Goal: Communication & Community: Connect with others

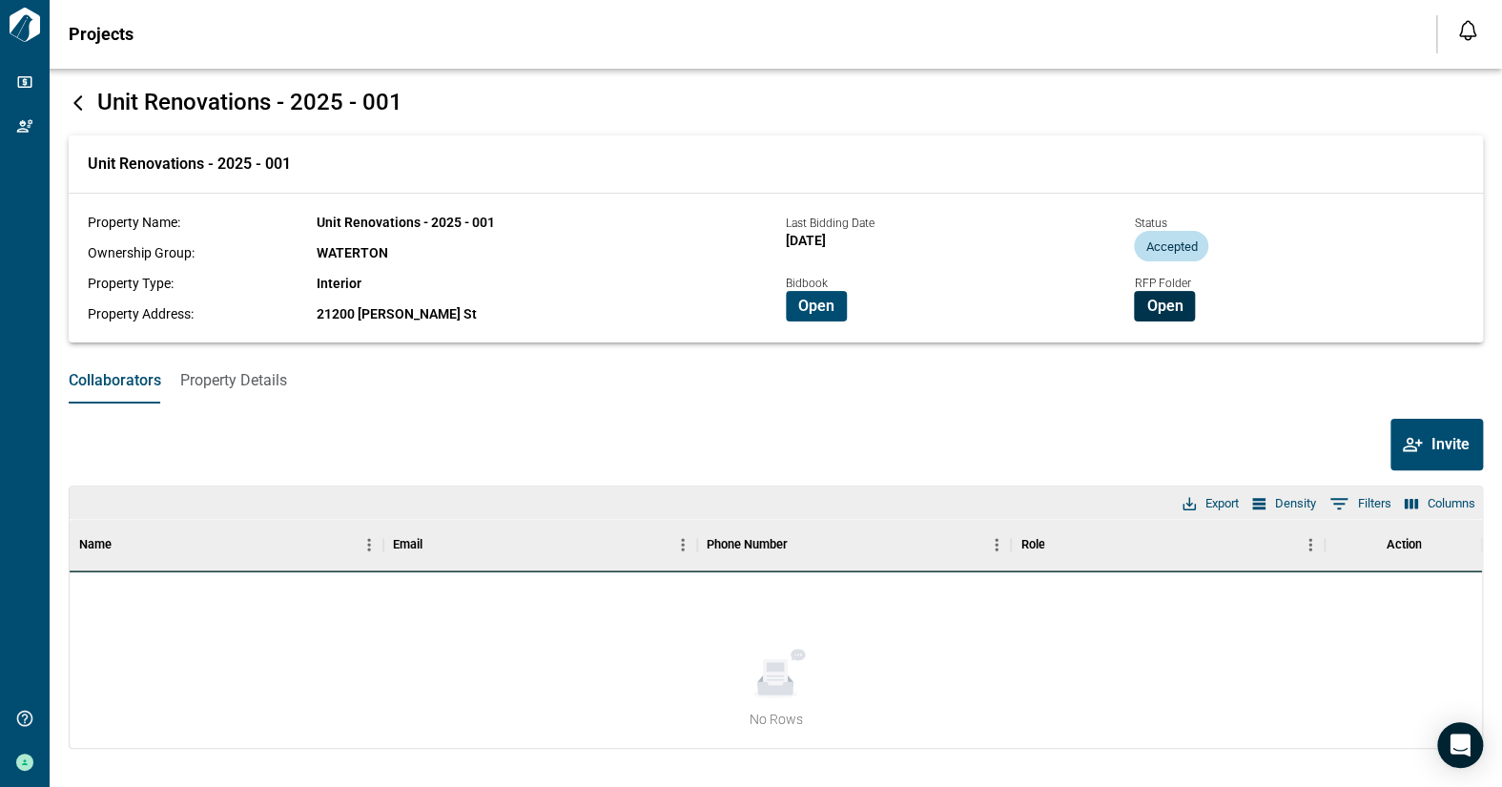
click at [1169, 311] on span "Open" at bounding box center [1164, 306] width 36 height 19
click at [804, 305] on span "Open" at bounding box center [816, 306] width 36 height 19
click at [529, 390] on div "Collaborators Property Details" at bounding box center [776, 381] width 1452 height 46
click at [1448, 452] on span "Invite" at bounding box center [1450, 444] width 38 height 19
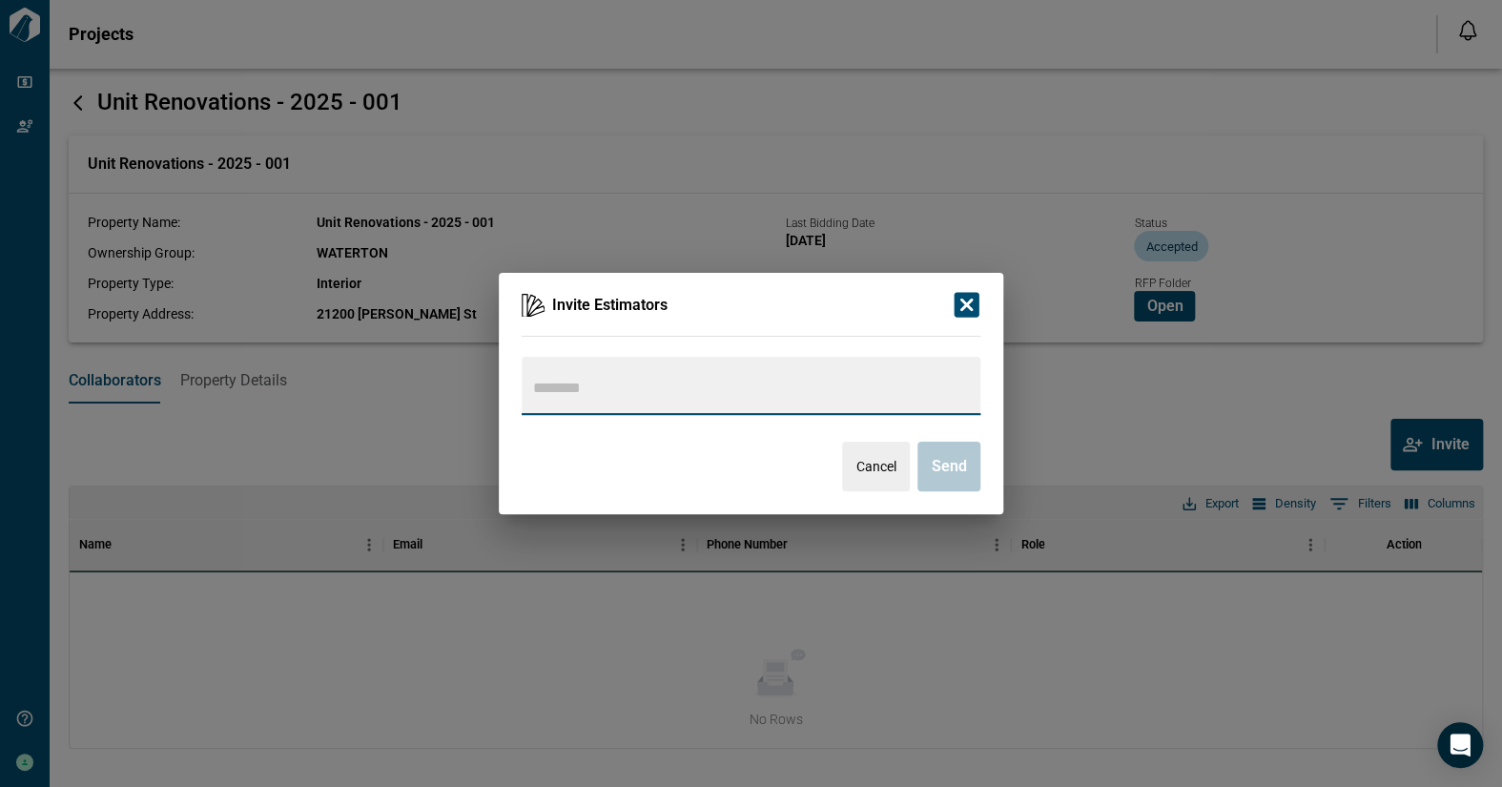
click at [529, 382] on input "text" at bounding box center [749, 388] width 440 height 27
click at [540, 382] on input "text" at bounding box center [749, 388] width 440 height 27
type input "**********"
click at [963, 302] on icon "button" at bounding box center [966, 304] width 33 height 33
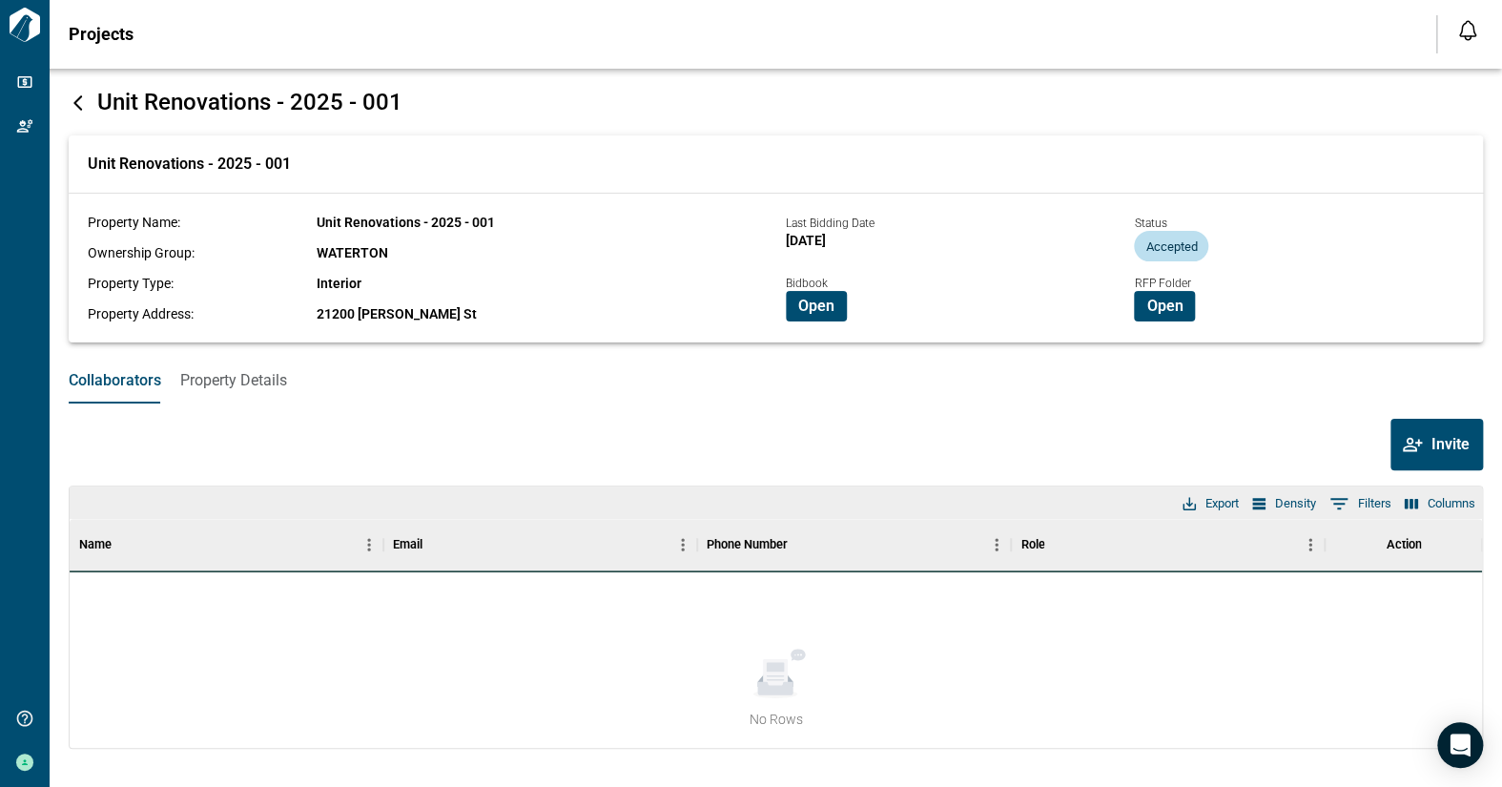
click at [86, 591] on div "No Rows" at bounding box center [776, 659] width 1412 height 175
click at [173, 625] on div "No Rows" at bounding box center [776, 659] width 1412 height 175
click at [1426, 443] on button "Invite" at bounding box center [1436, 444] width 92 height 51
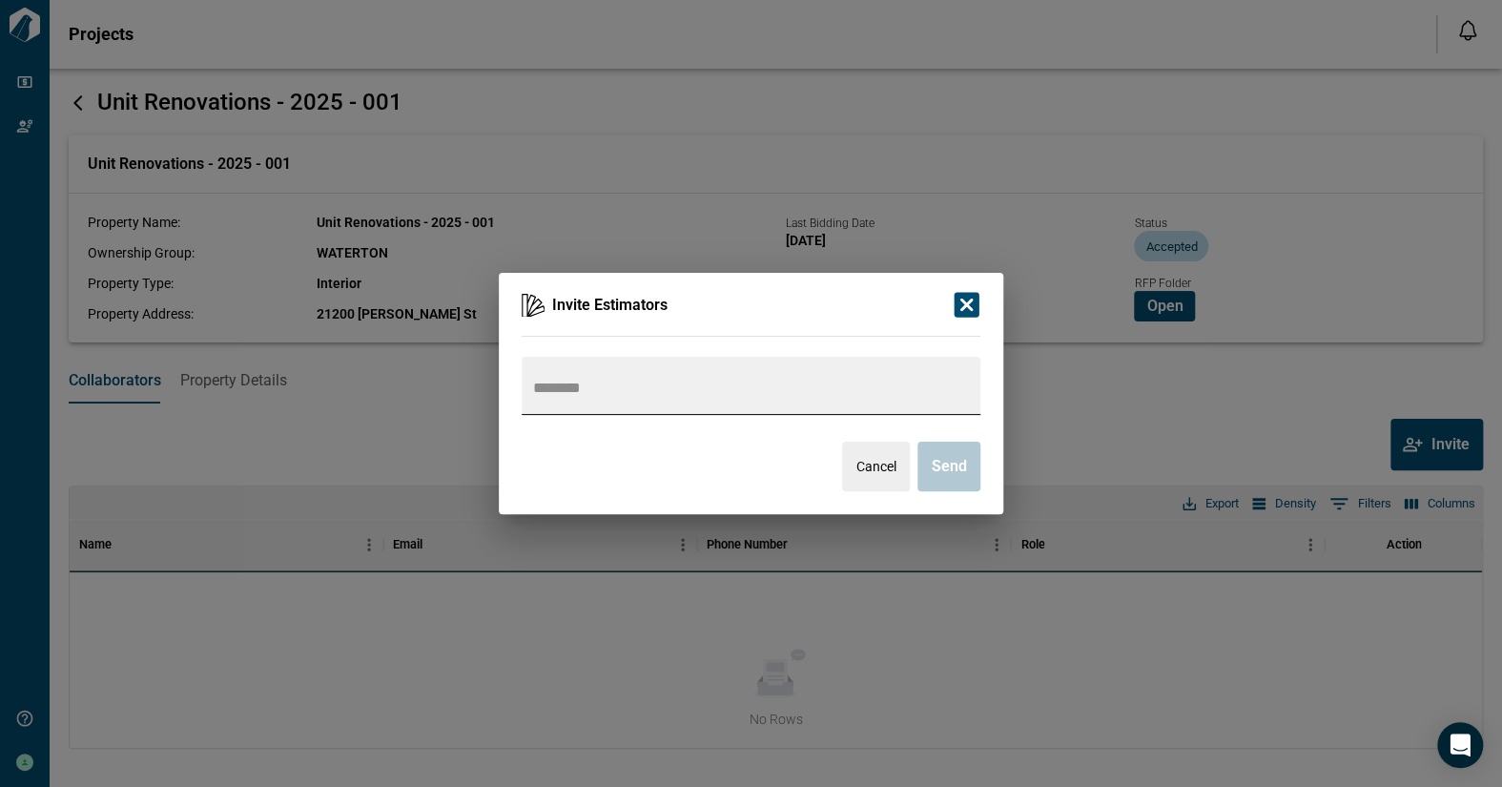
click at [631, 402] on div at bounding box center [751, 386] width 459 height 58
type input "**********"
click at [971, 304] on icon "button" at bounding box center [966, 305] width 25 height 25
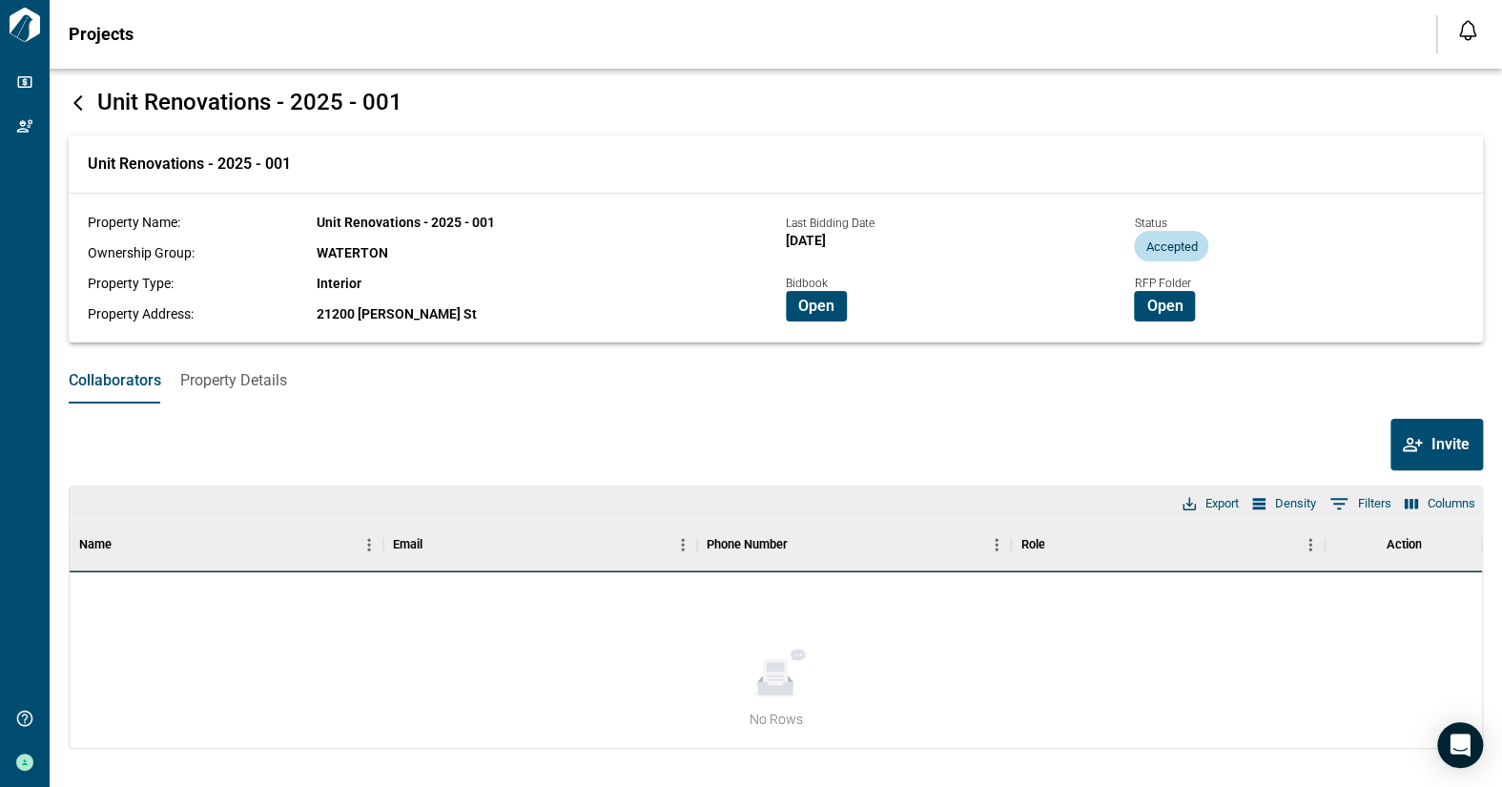
click at [1285, 505] on button "Density" at bounding box center [1283, 503] width 73 height 25
click at [1252, 506] on icon "Density" at bounding box center [1258, 503] width 13 height 11
click at [1403, 544] on div "Action" at bounding box center [1403, 544] width 35 height 53
click at [1460, 747] on icon "Open Intercom Messenger" at bounding box center [1459, 744] width 22 height 25
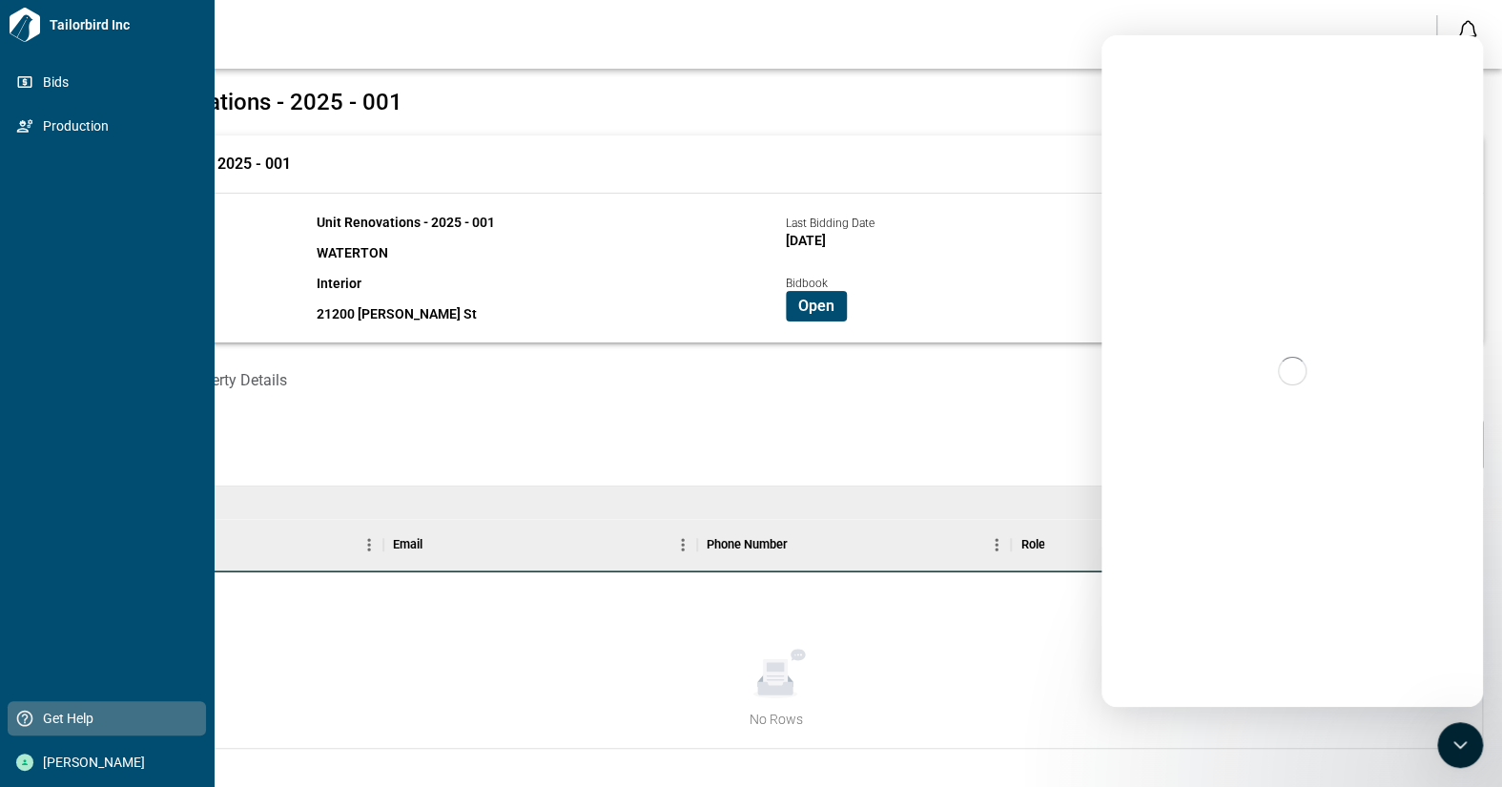
click at [34, 716] on span "Get Help" at bounding box center [110, 718] width 154 height 19
click at [65, 716] on span "Get Help" at bounding box center [110, 718] width 154 height 19
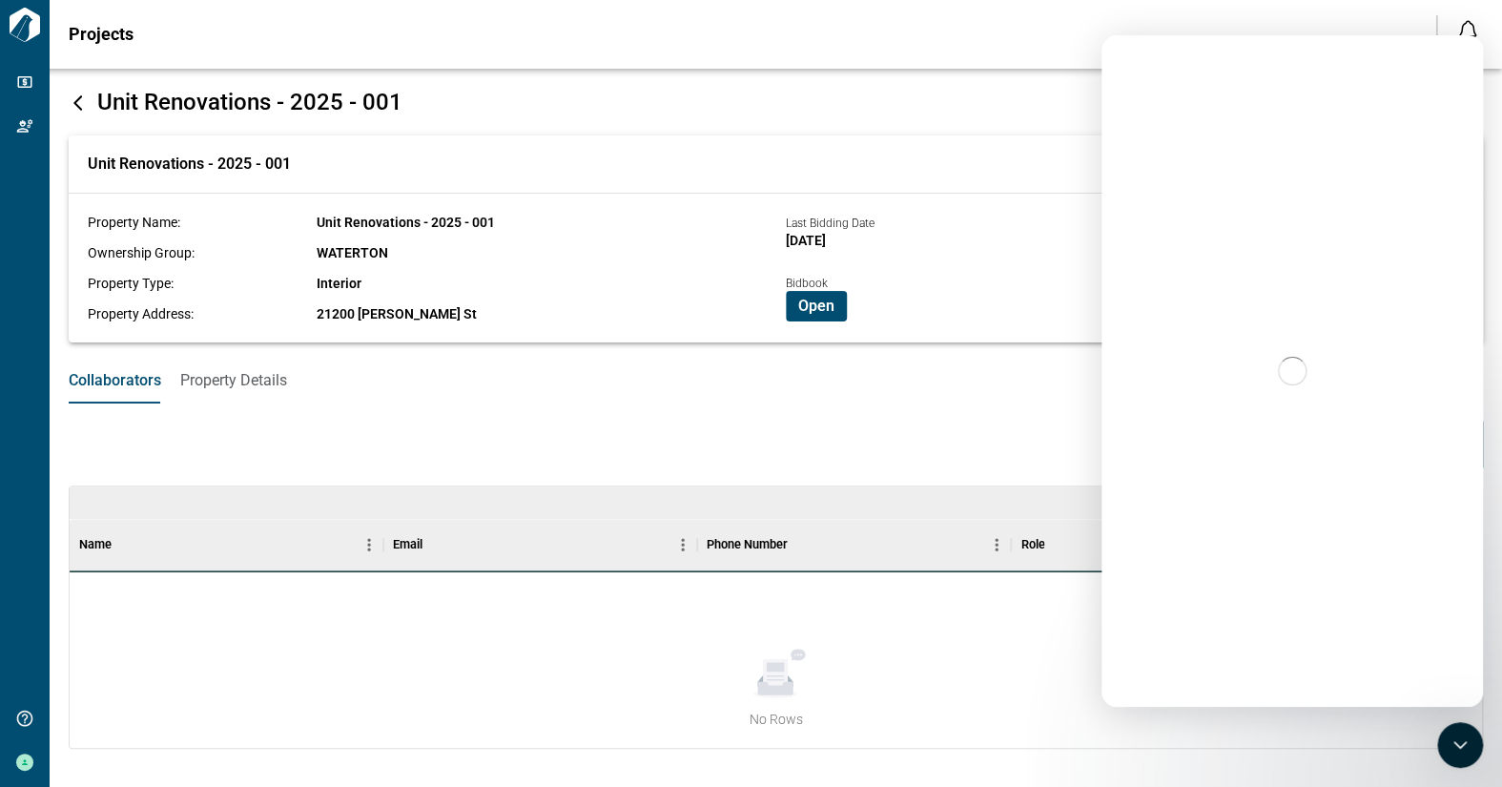
click at [1065, 121] on div "Unit Renovations - 2025 - 001 Unit Renovations - 2025 - 001 Property Name: Unit…" at bounding box center [776, 433] width 1414 height 691
click at [1459, 748] on icon "Close Intercom Messenger" at bounding box center [1457, 741] width 23 height 23
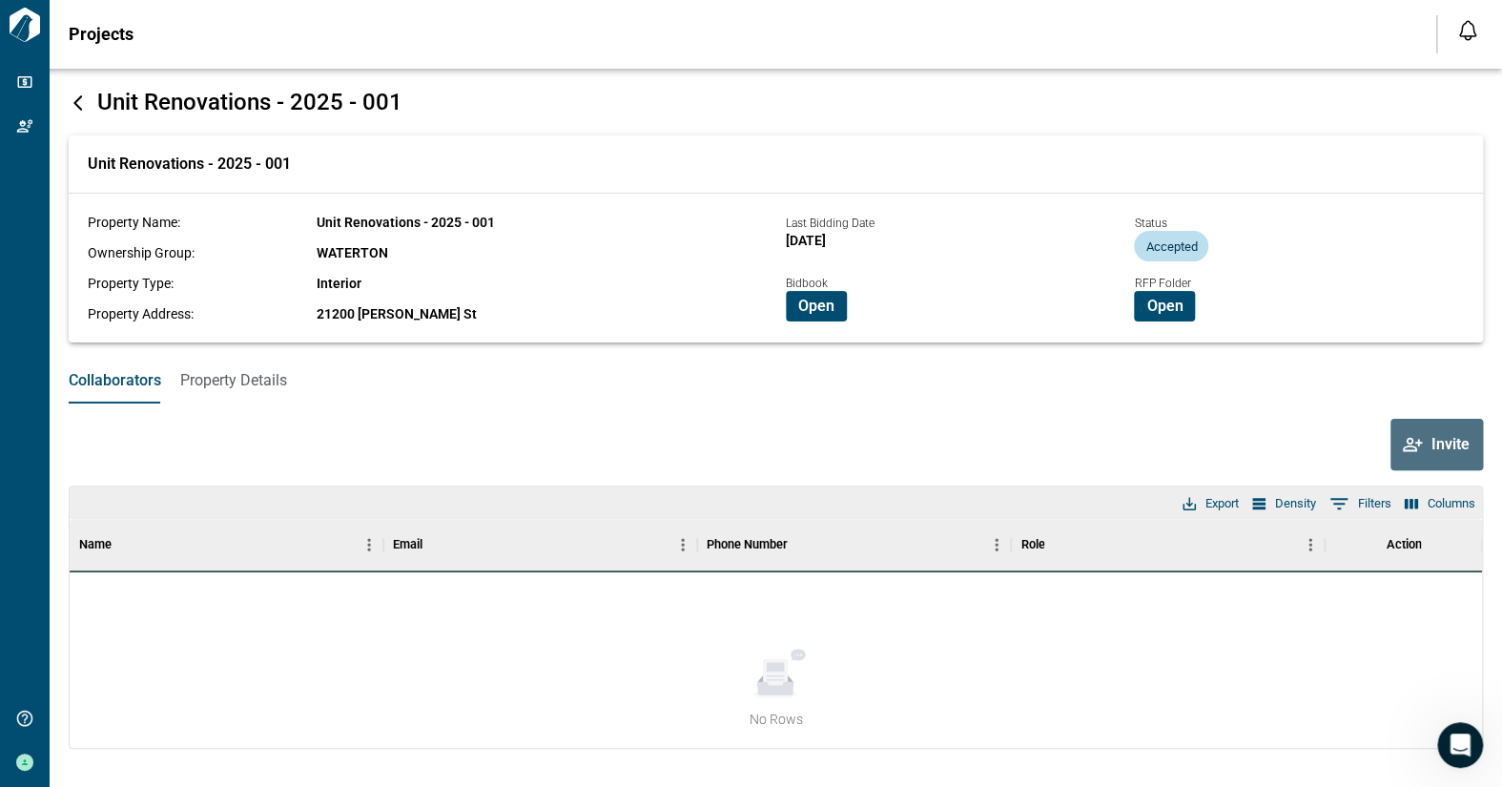
click at [1431, 443] on span "Invite" at bounding box center [1450, 444] width 38 height 19
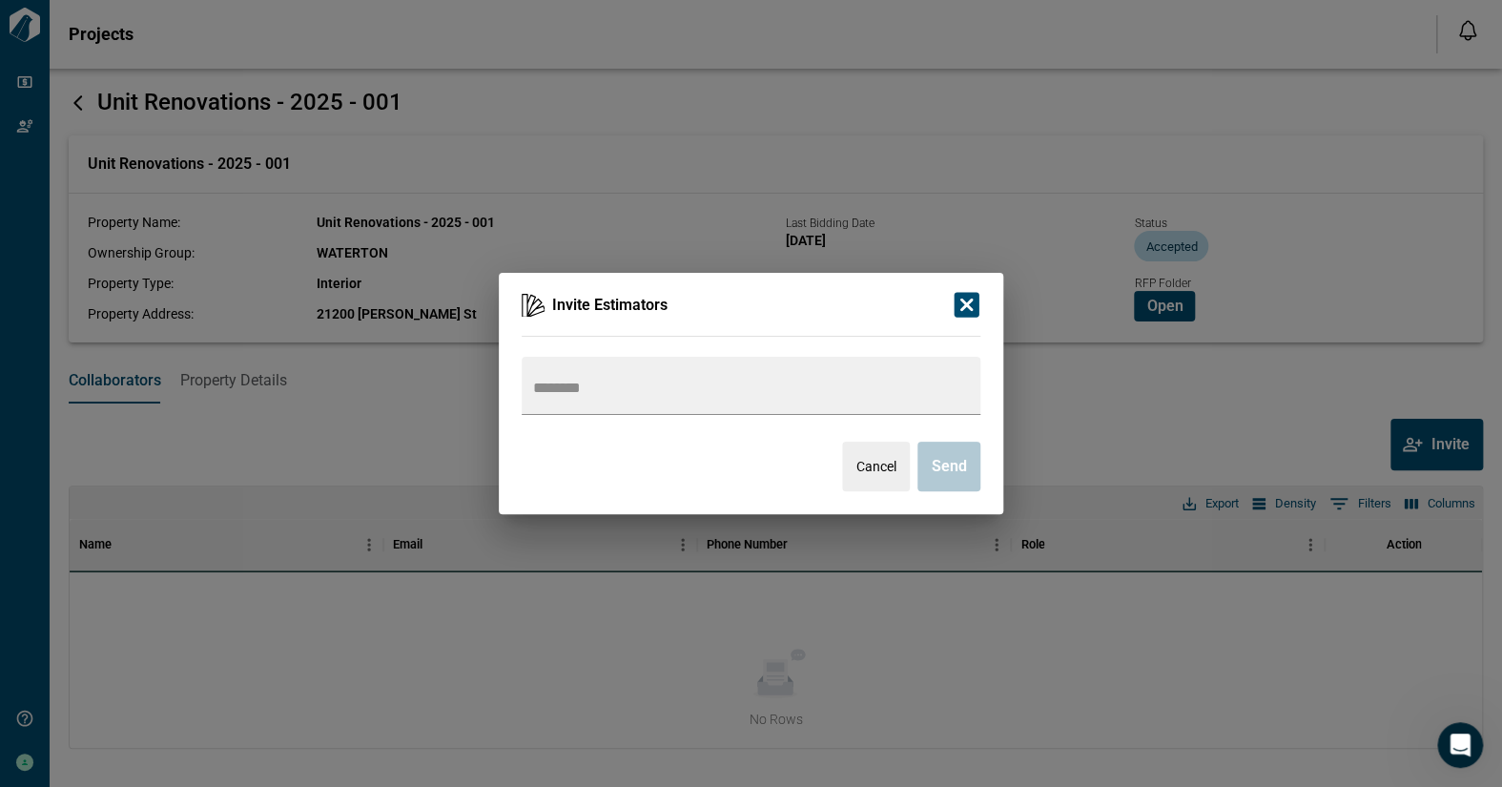
click at [628, 300] on span "Invite Estimators" at bounding box center [747, 305] width 390 height 19
click at [558, 382] on input "text" at bounding box center [749, 388] width 440 height 27
type input "**********"
click at [574, 401] on div at bounding box center [751, 386] width 459 height 58
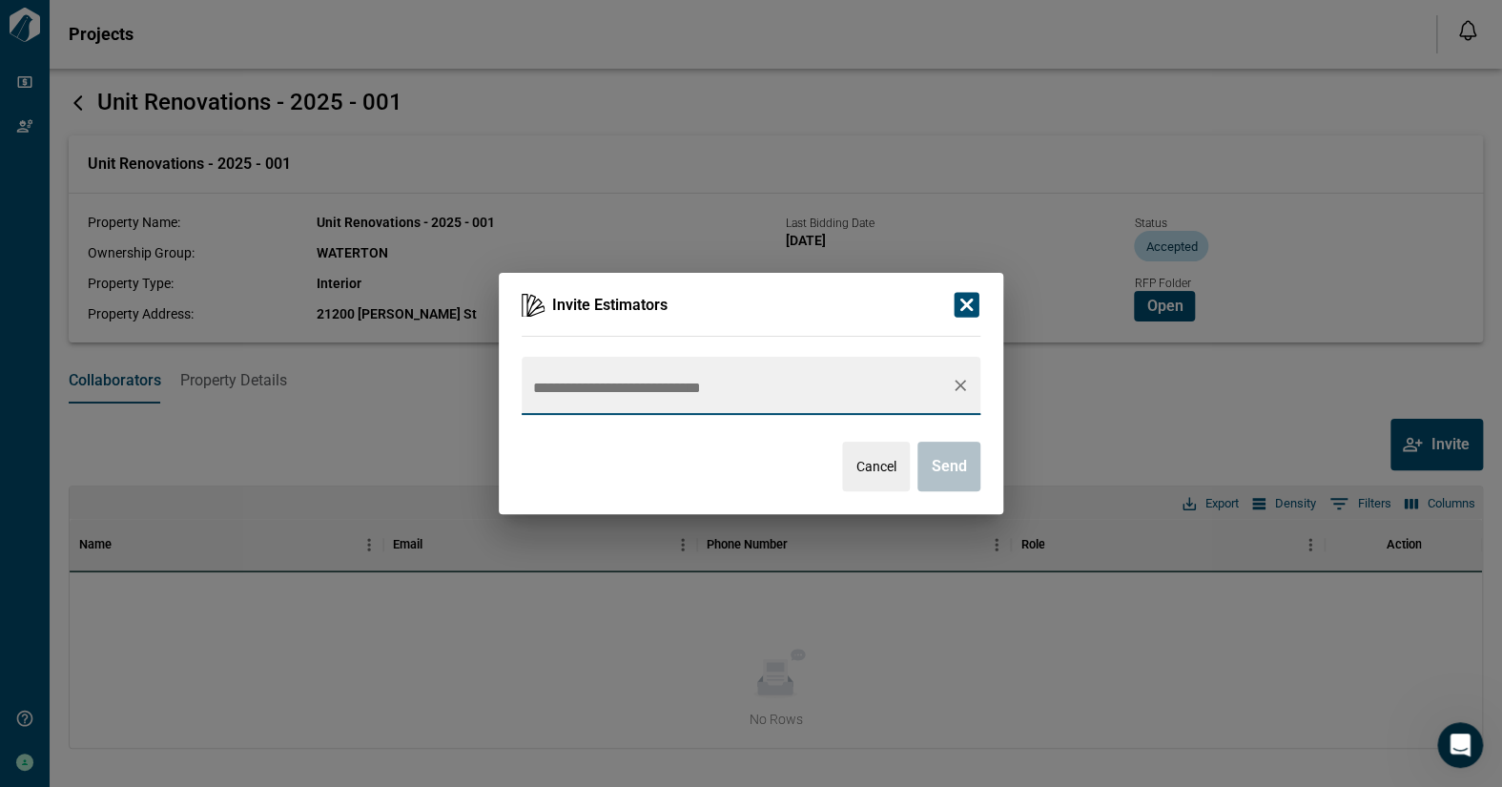
type input "**********"
click at [1106, 152] on div "Invite Estimators Cancel Send" at bounding box center [751, 393] width 1502 height 787
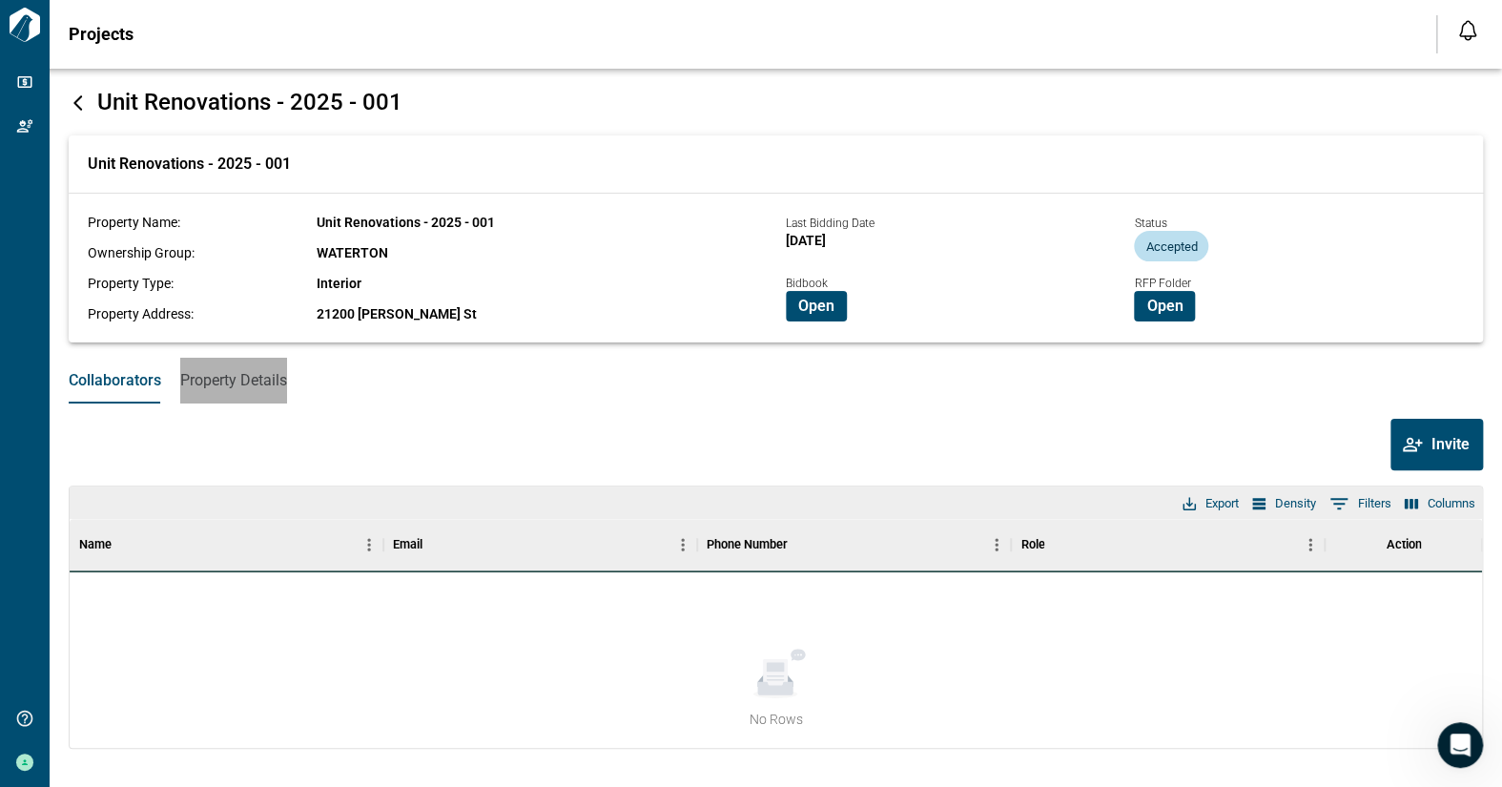
click at [238, 387] on span "Property Details" at bounding box center [233, 380] width 107 height 19
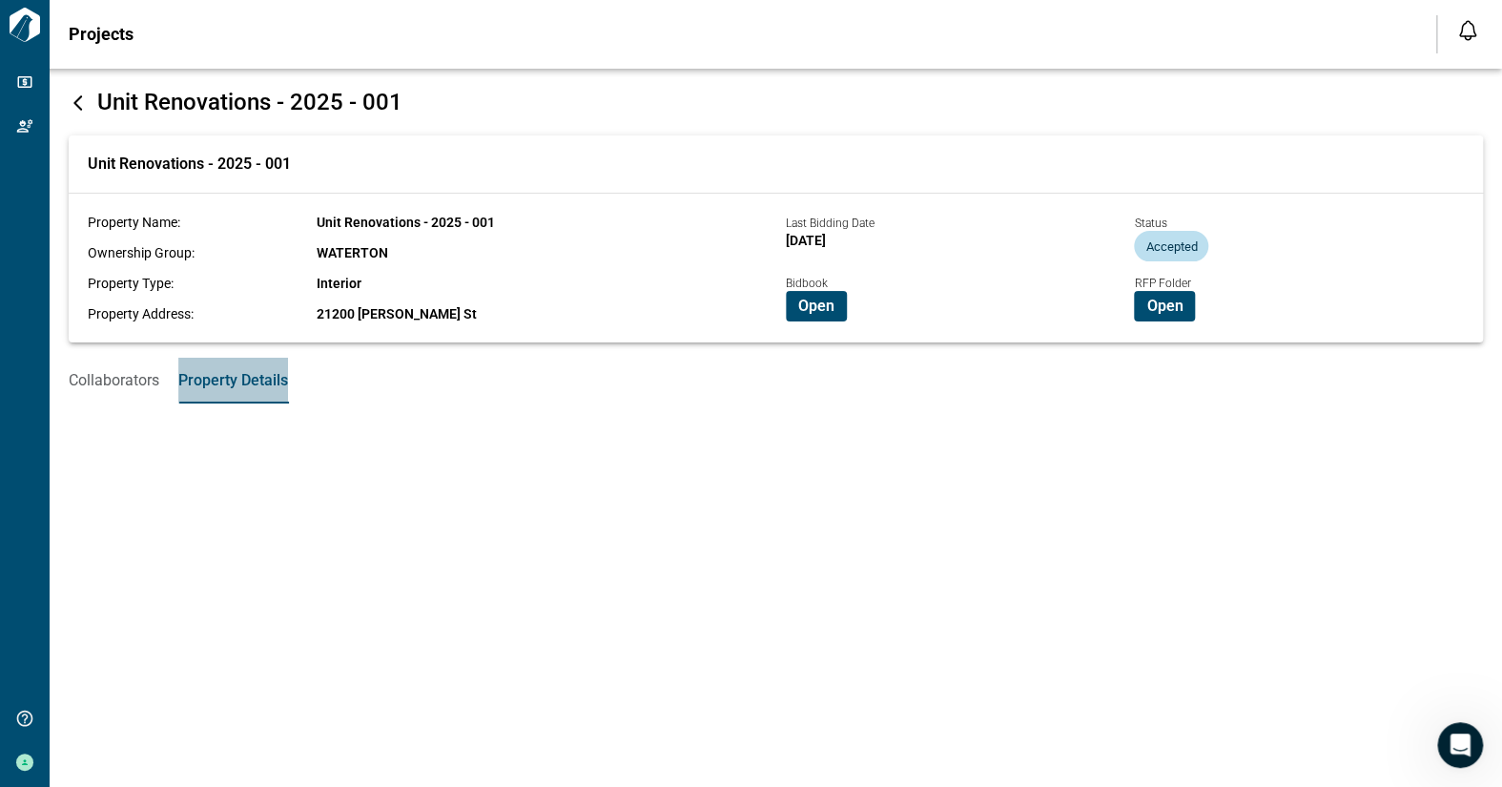
click at [238, 387] on span "Property Details" at bounding box center [233, 380] width 110 height 19
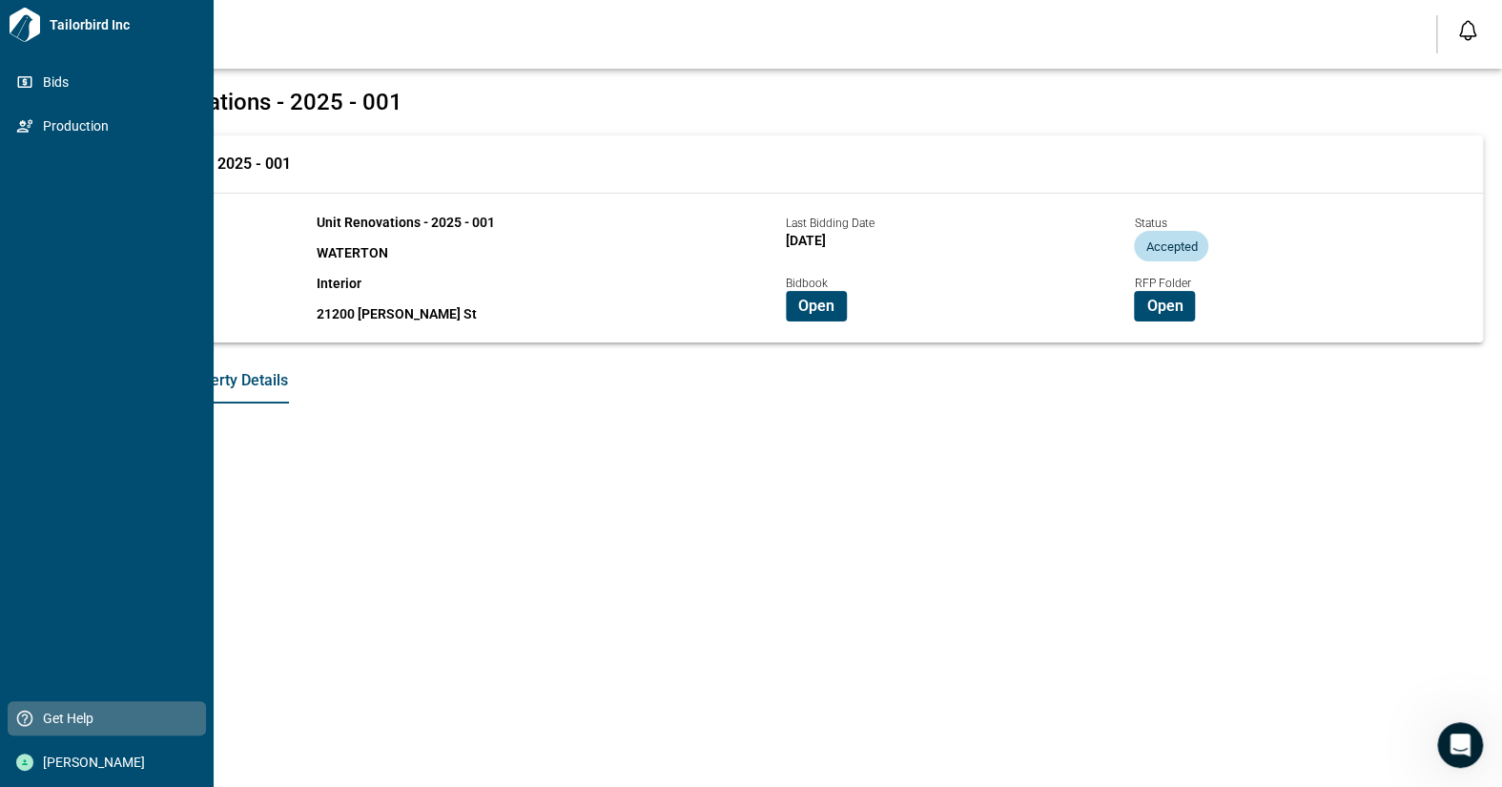
click at [19, 710] on icon at bounding box center [24, 718] width 19 height 19
click at [41, 715] on span "Get Help" at bounding box center [110, 718] width 154 height 19
click at [56, 716] on span "Get Help" at bounding box center [110, 718] width 154 height 19
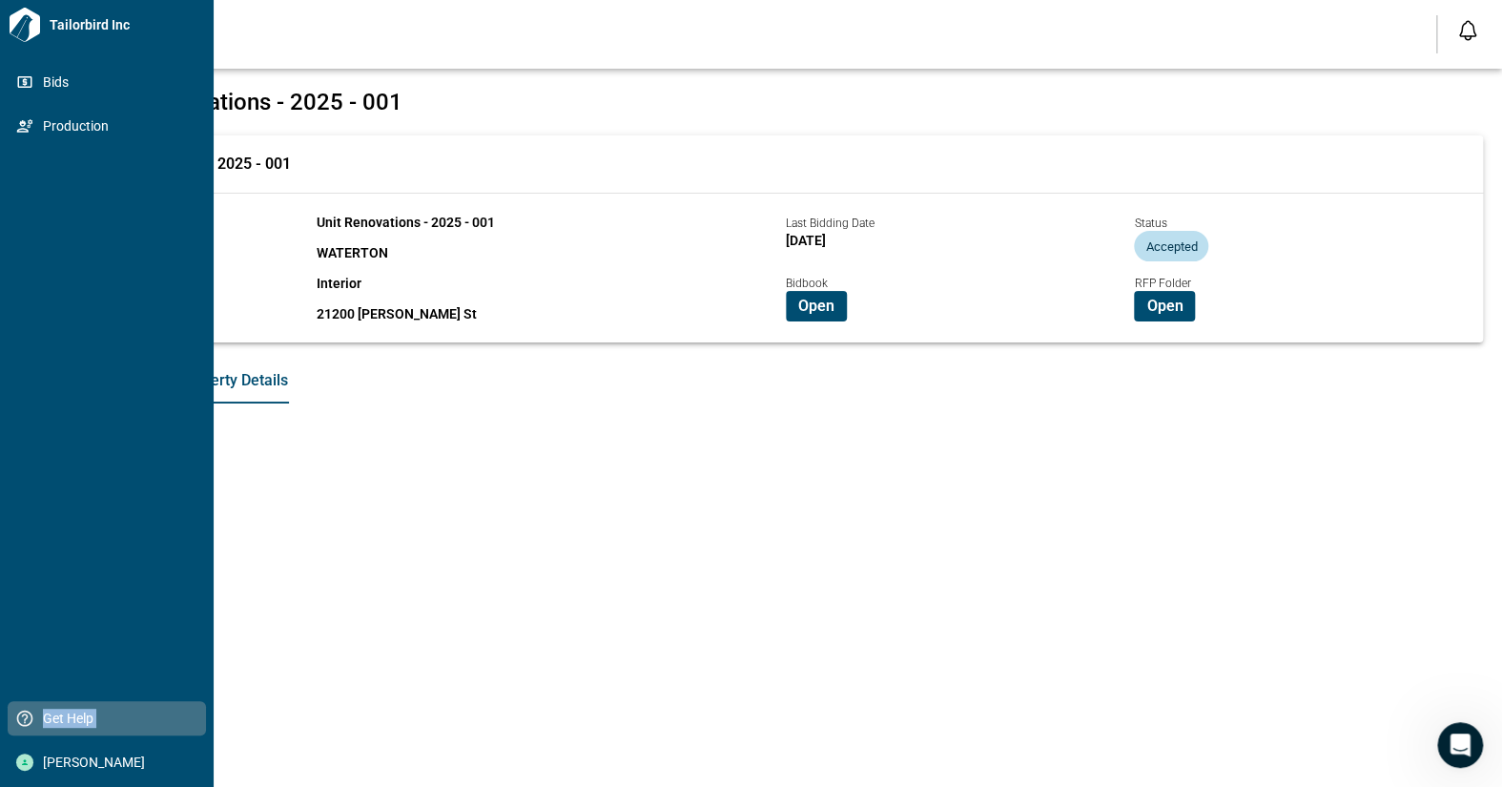
click at [56, 716] on span "Get Help" at bounding box center [110, 718] width 154 height 19
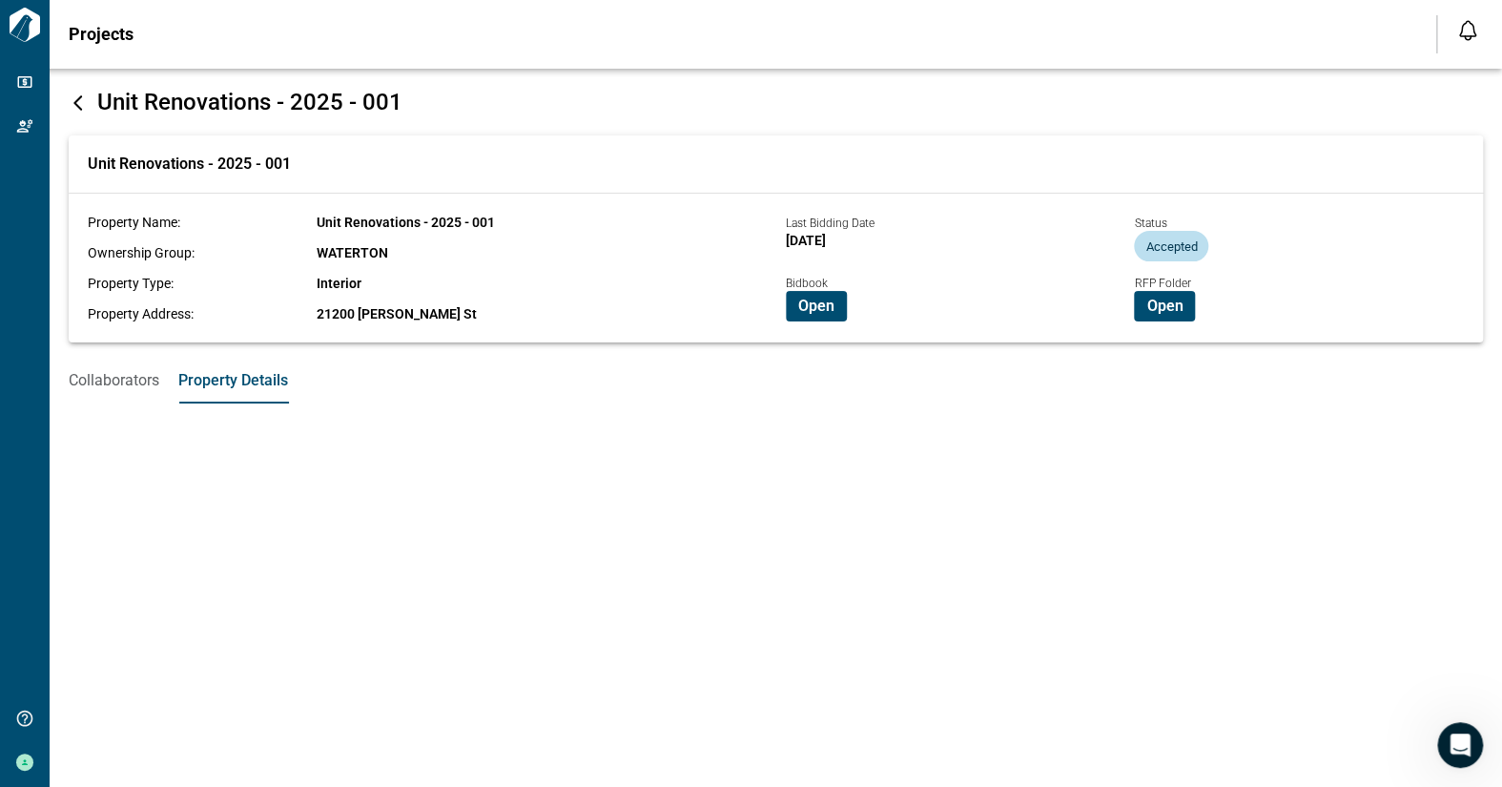
click at [328, 17] on div "Projects Notifications *** ****** **** Mark all as read No notifications yet We…" at bounding box center [751, 34] width 1502 height 69
click at [133, 378] on span "Collaborators" at bounding box center [114, 380] width 91 height 19
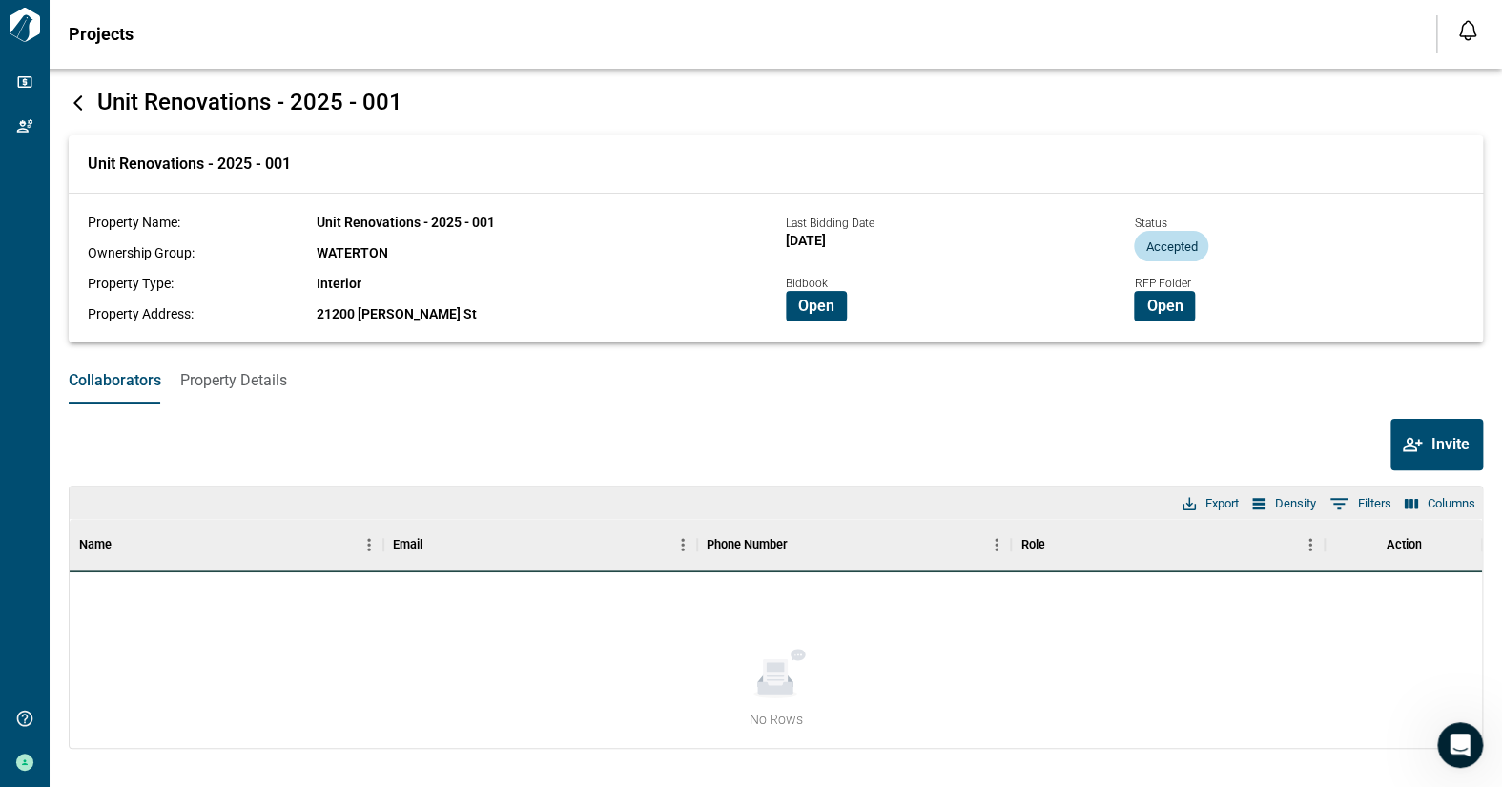
click at [95, 546] on div "Name" at bounding box center [95, 544] width 32 height 53
click at [419, 549] on div "Email" at bounding box center [408, 544] width 30 height 53
click at [738, 550] on div "Phone Number" at bounding box center [747, 544] width 81 height 53
click at [1032, 546] on div "Role" at bounding box center [1032, 544] width 24 height 53
click at [1296, 504] on button "Density" at bounding box center [1283, 503] width 73 height 25
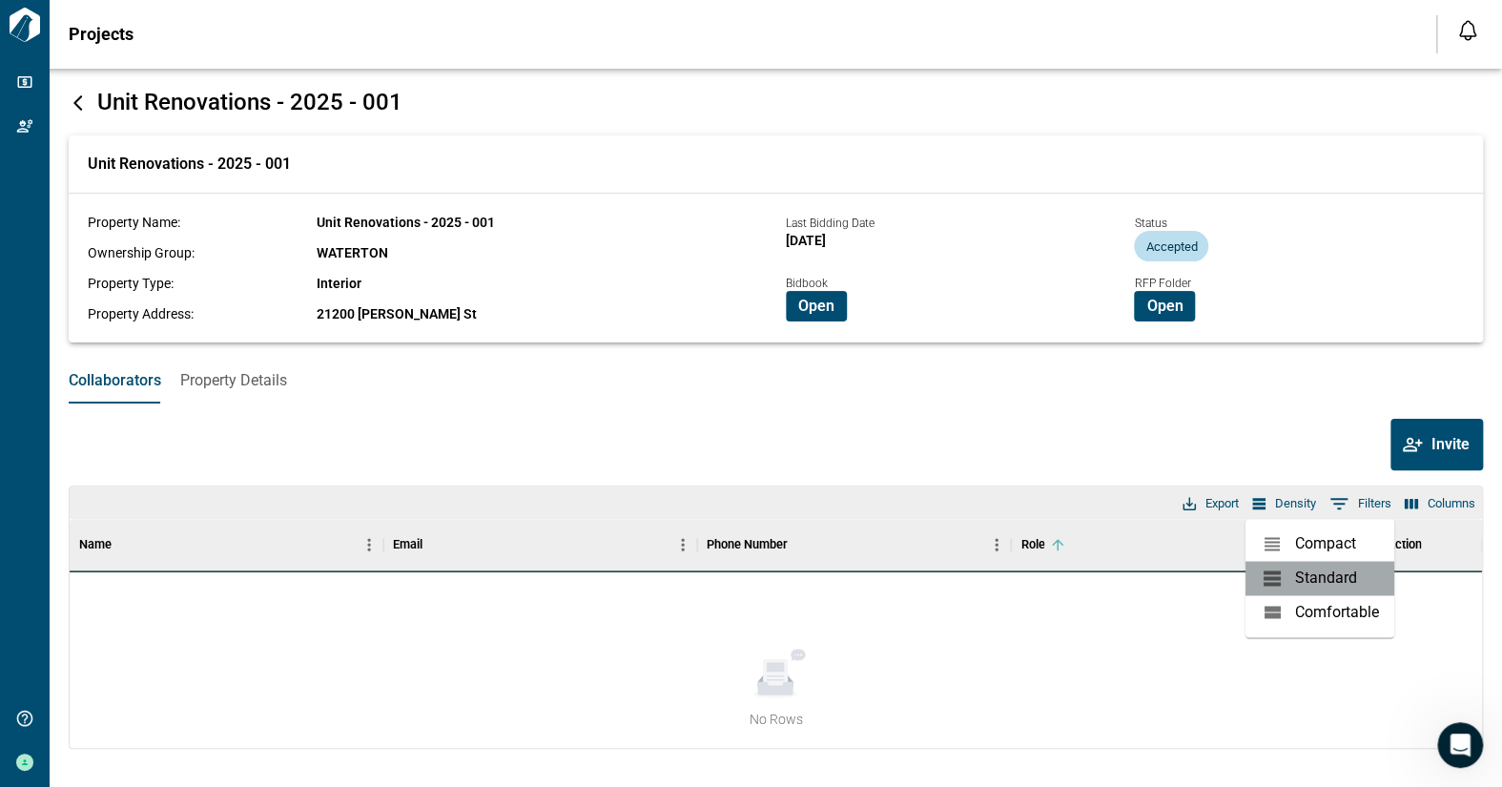
click at [1304, 572] on li "Standard" at bounding box center [1319, 578] width 149 height 34
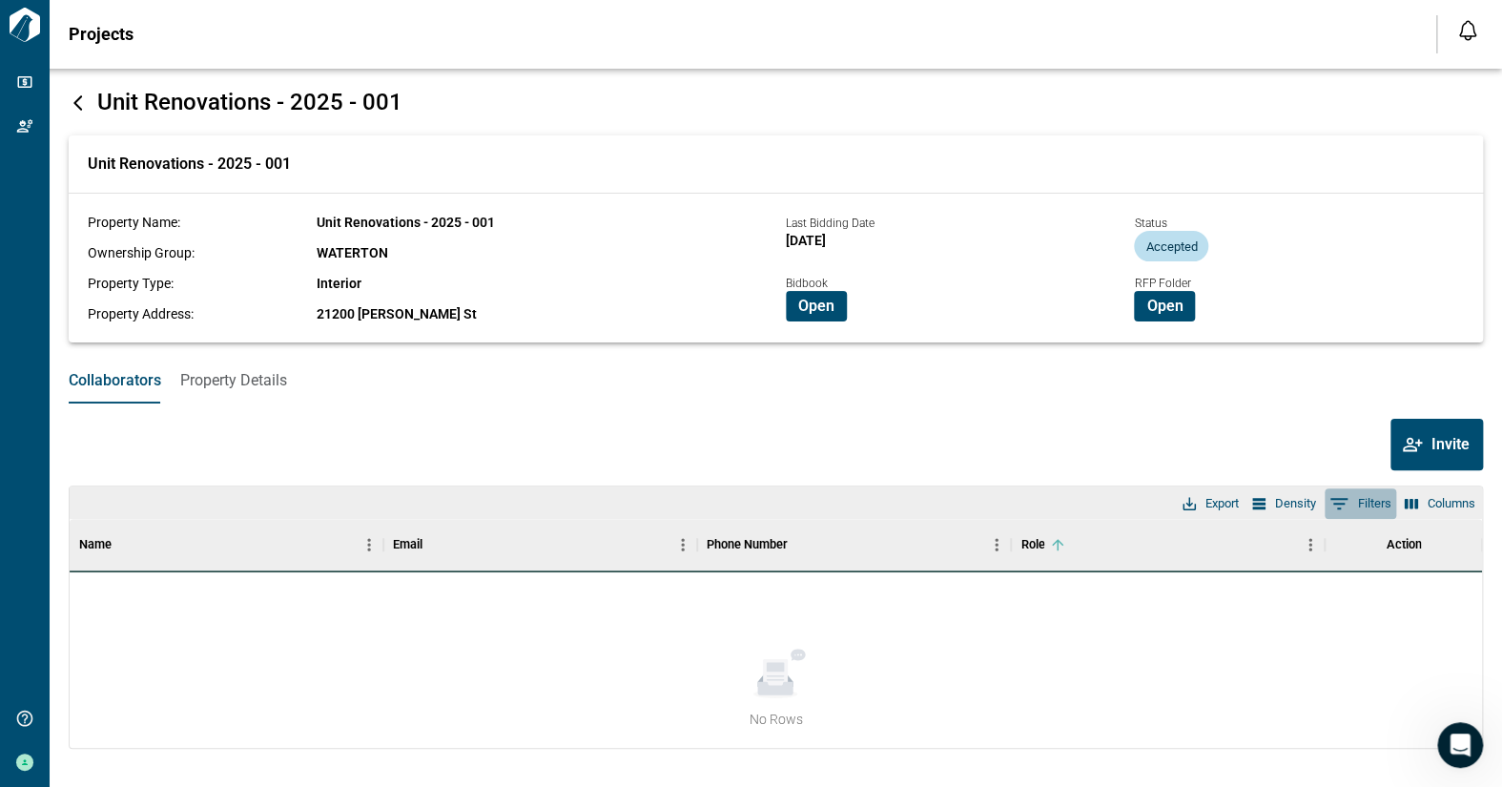
click at [1373, 508] on button "0 Filters" at bounding box center [1361, 503] width 72 height 31
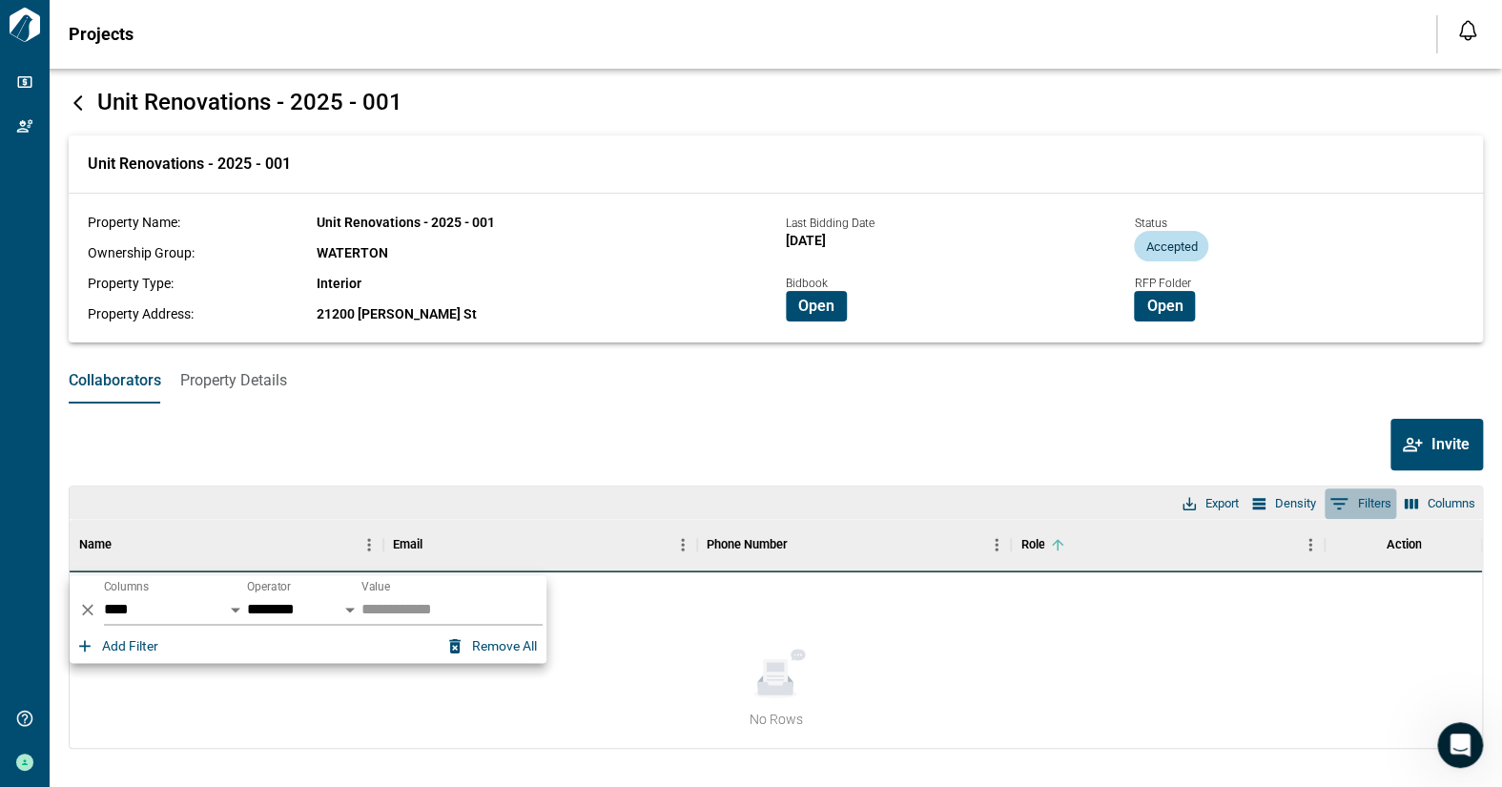
click at [1373, 508] on button "0 Filters" at bounding box center [1361, 503] width 72 height 31
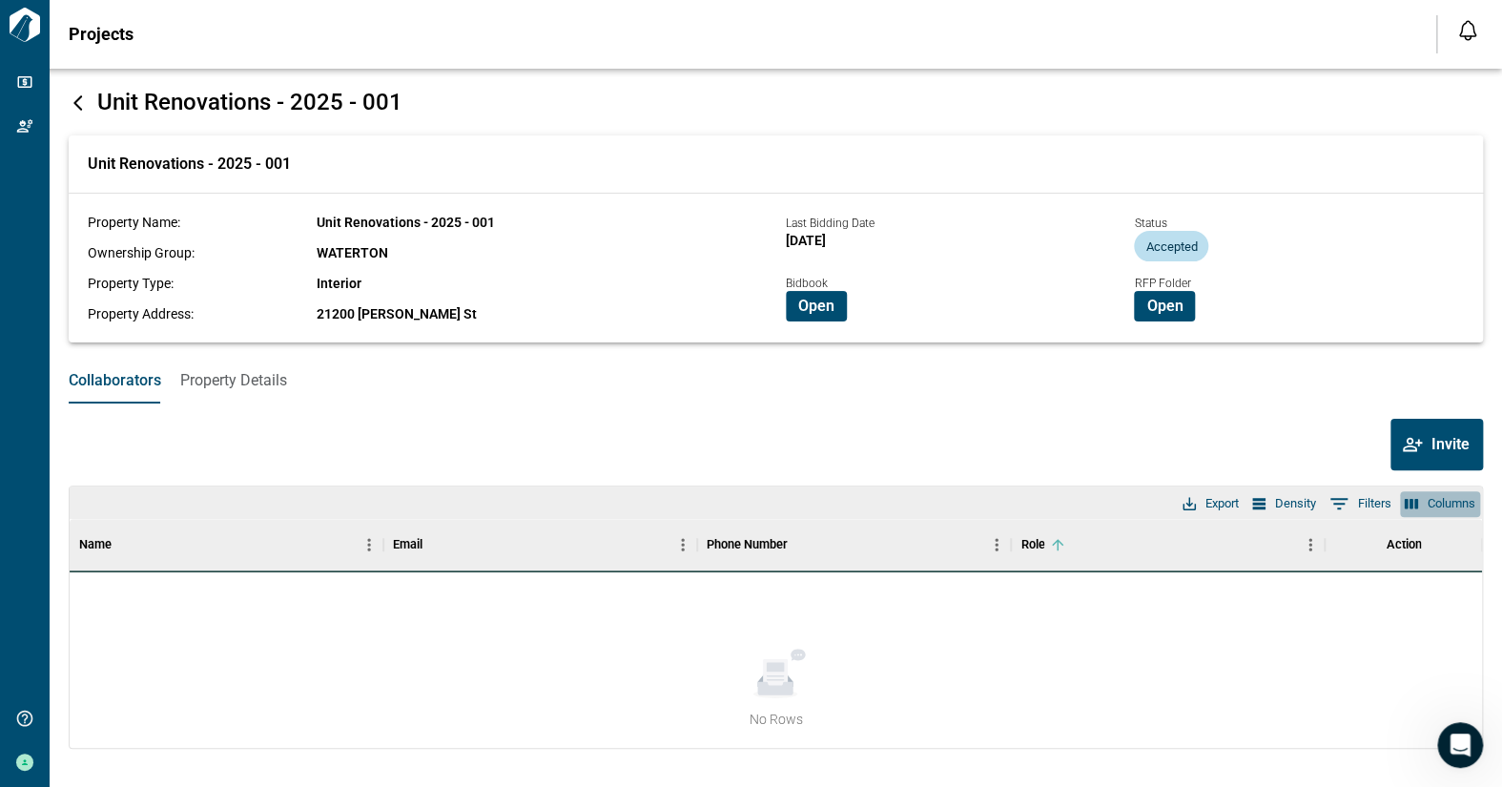
click at [1430, 507] on button "Columns" at bounding box center [1440, 503] width 80 height 25
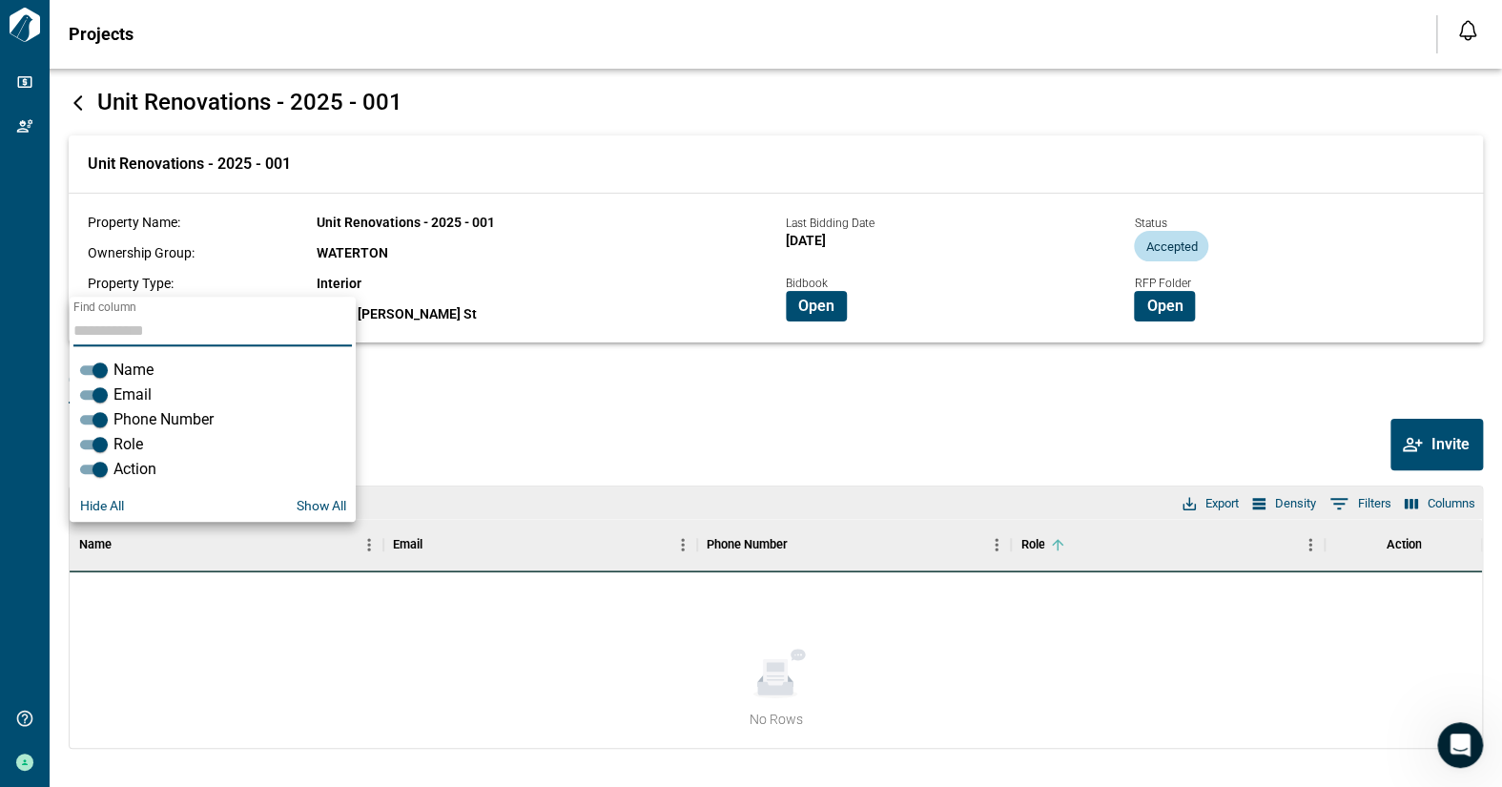
click at [1109, 430] on div "Invite" at bounding box center [776, 444] width 1414 height 51
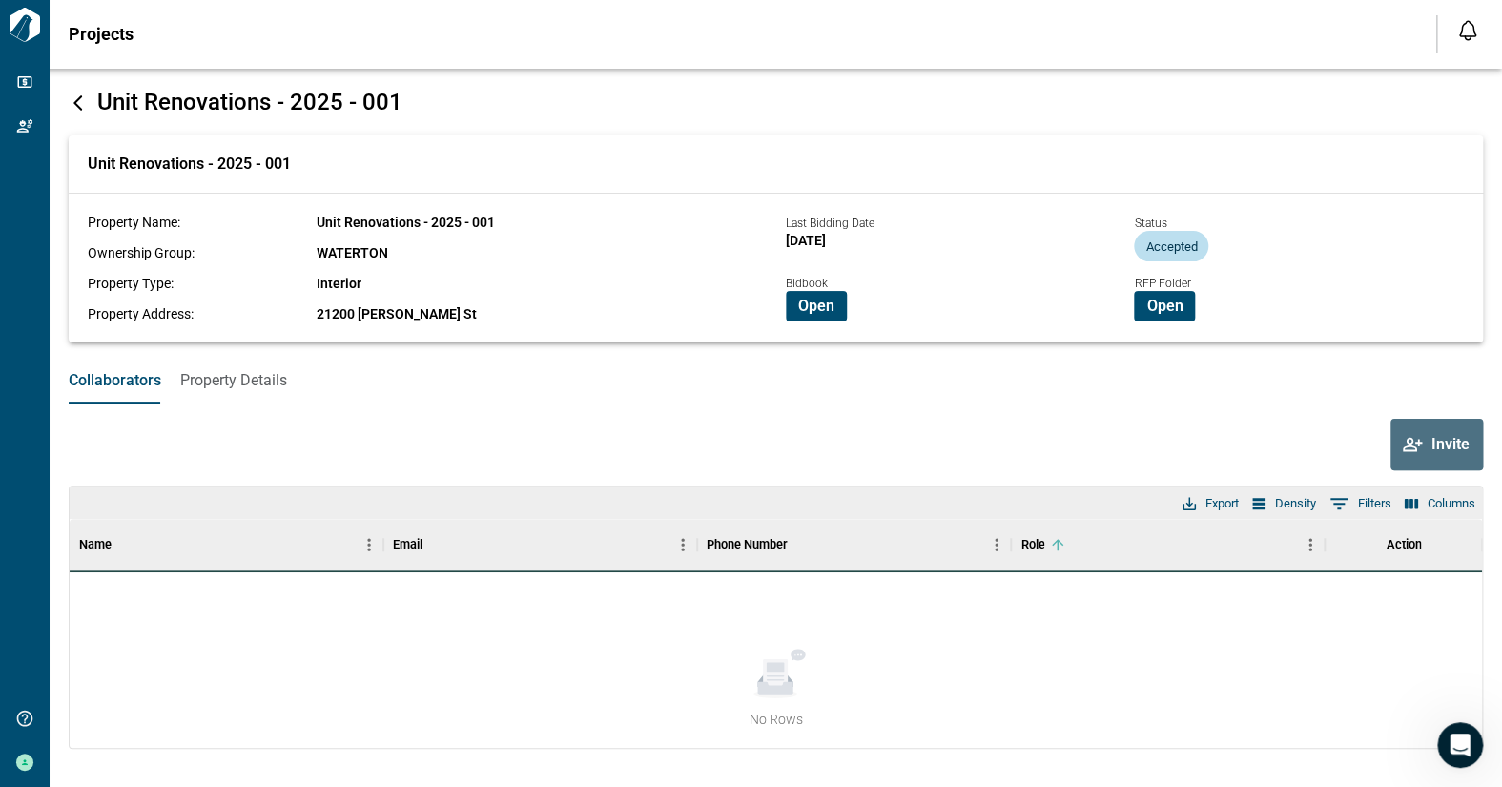
click at [1438, 451] on span "Invite" at bounding box center [1450, 444] width 38 height 19
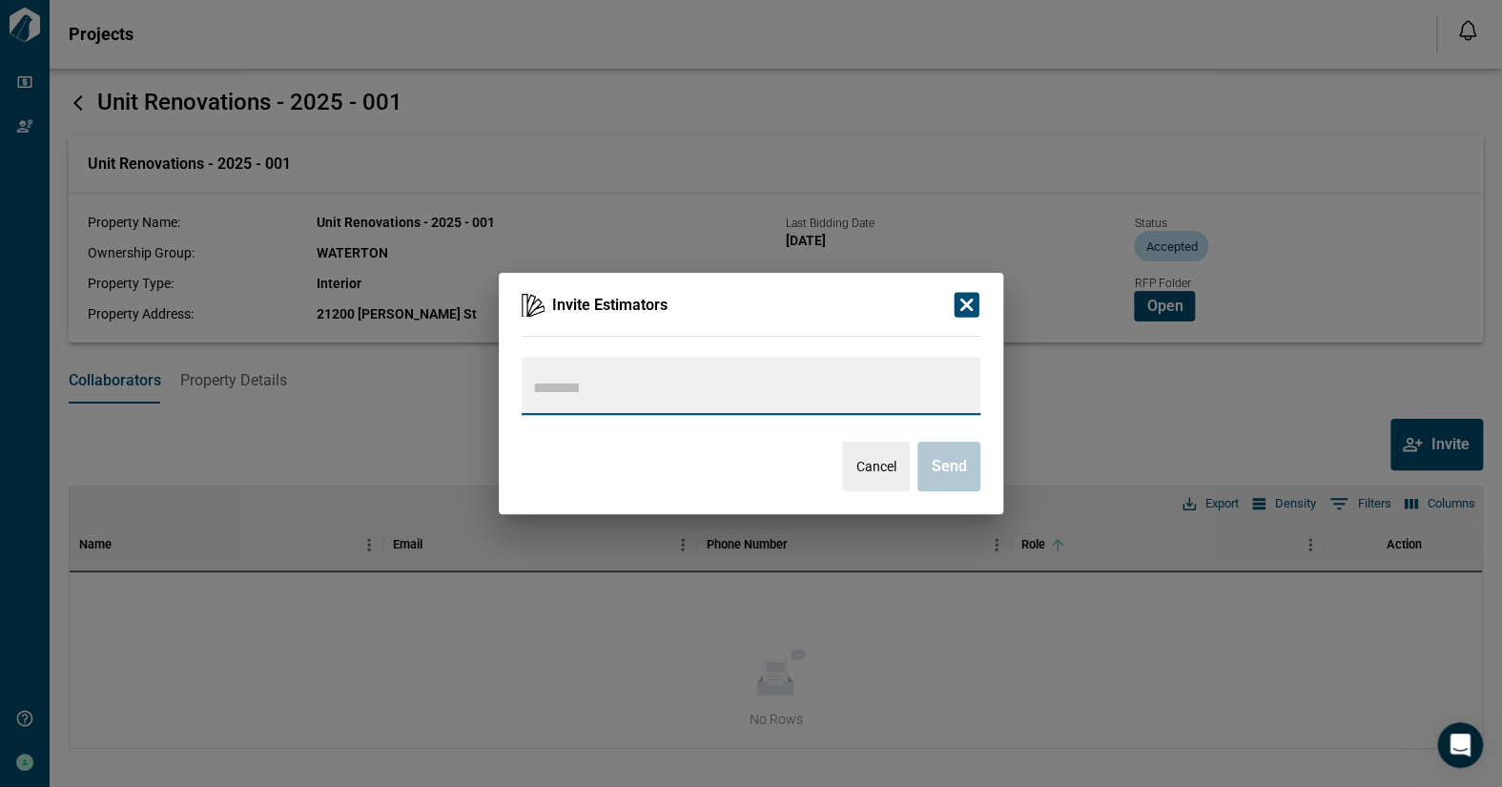
click at [568, 382] on input "text" at bounding box center [749, 388] width 440 height 27
type input "**********"
click at [867, 469] on span "Cancel" at bounding box center [876, 466] width 40 height 19
